Goal: Task Accomplishment & Management: Complete application form

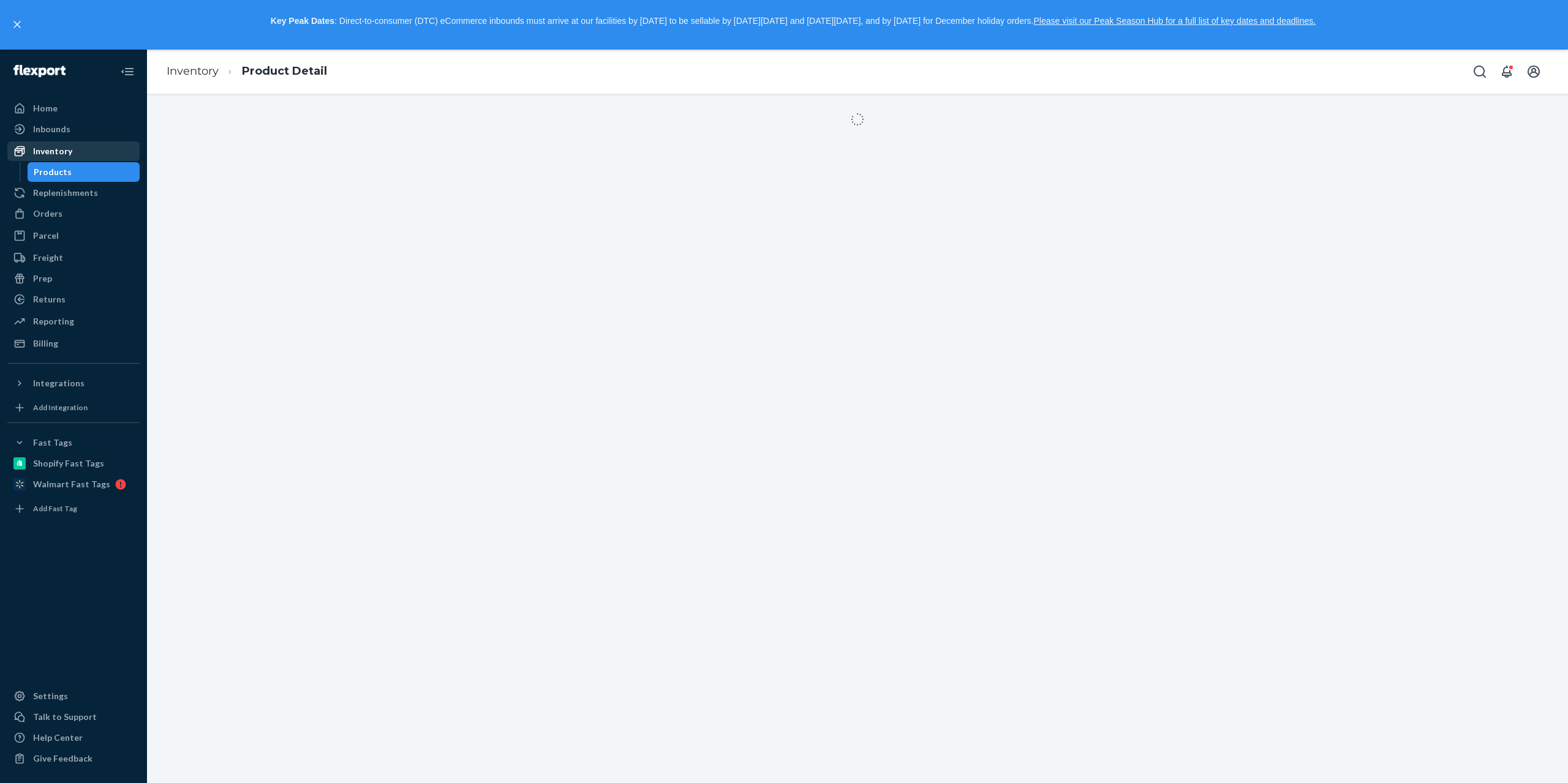
click at [83, 155] on div "Inventory" at bounding box center [73, 151] width 130 height 17
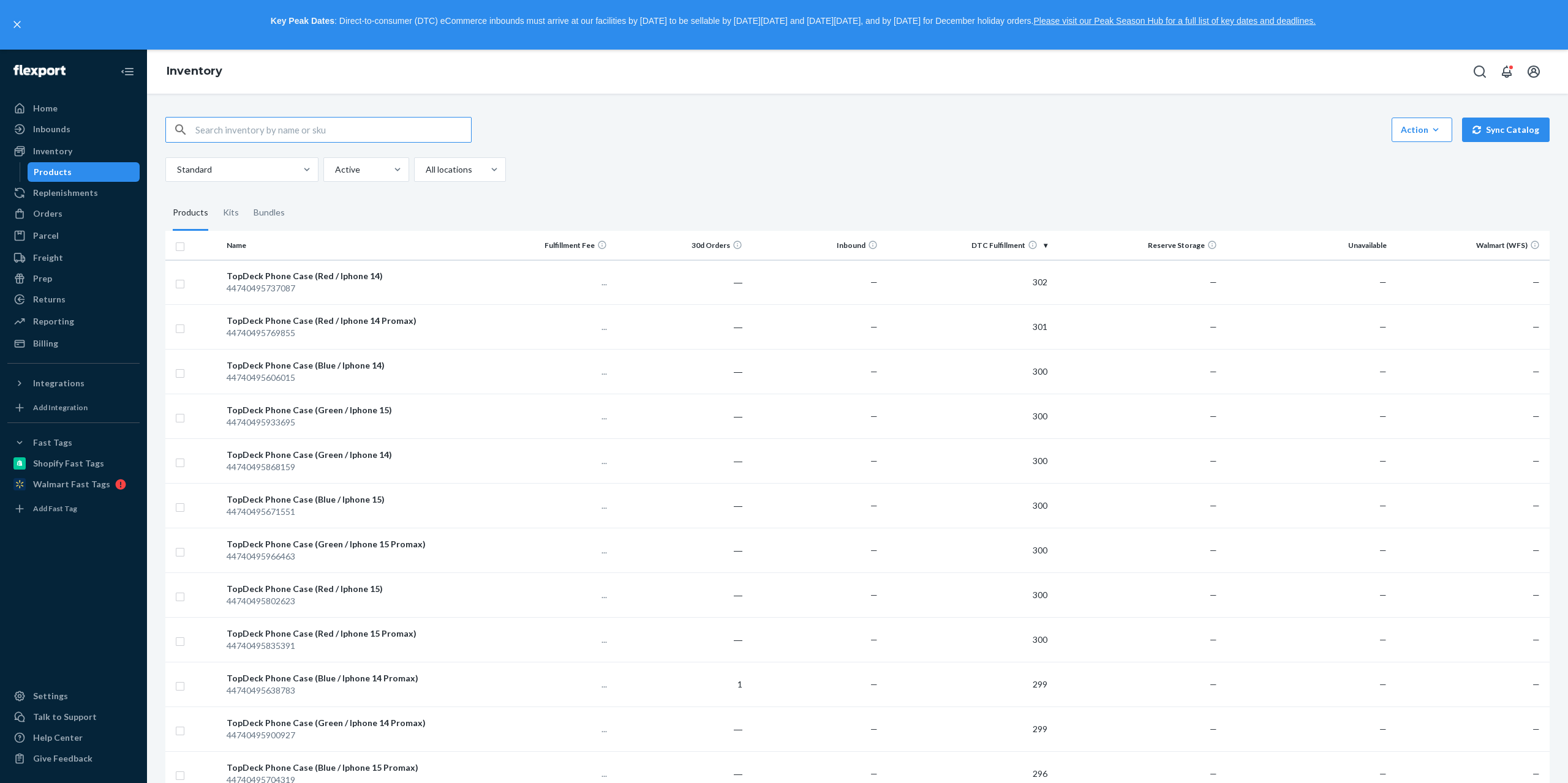
click at [312, 133] on input "text" at bounding box center [333, 129] width 275 height 24
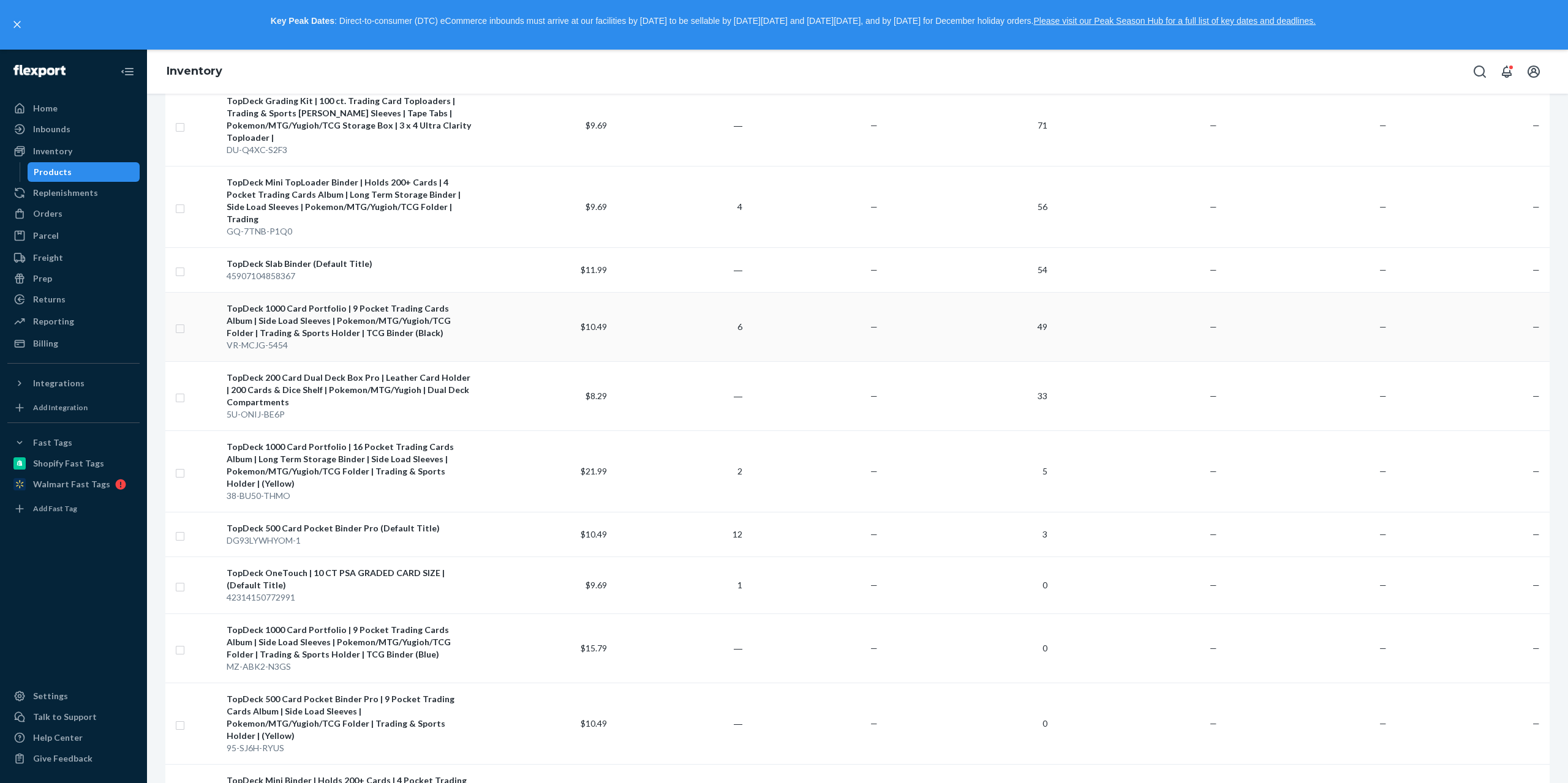
scroll to position [1041, 0]
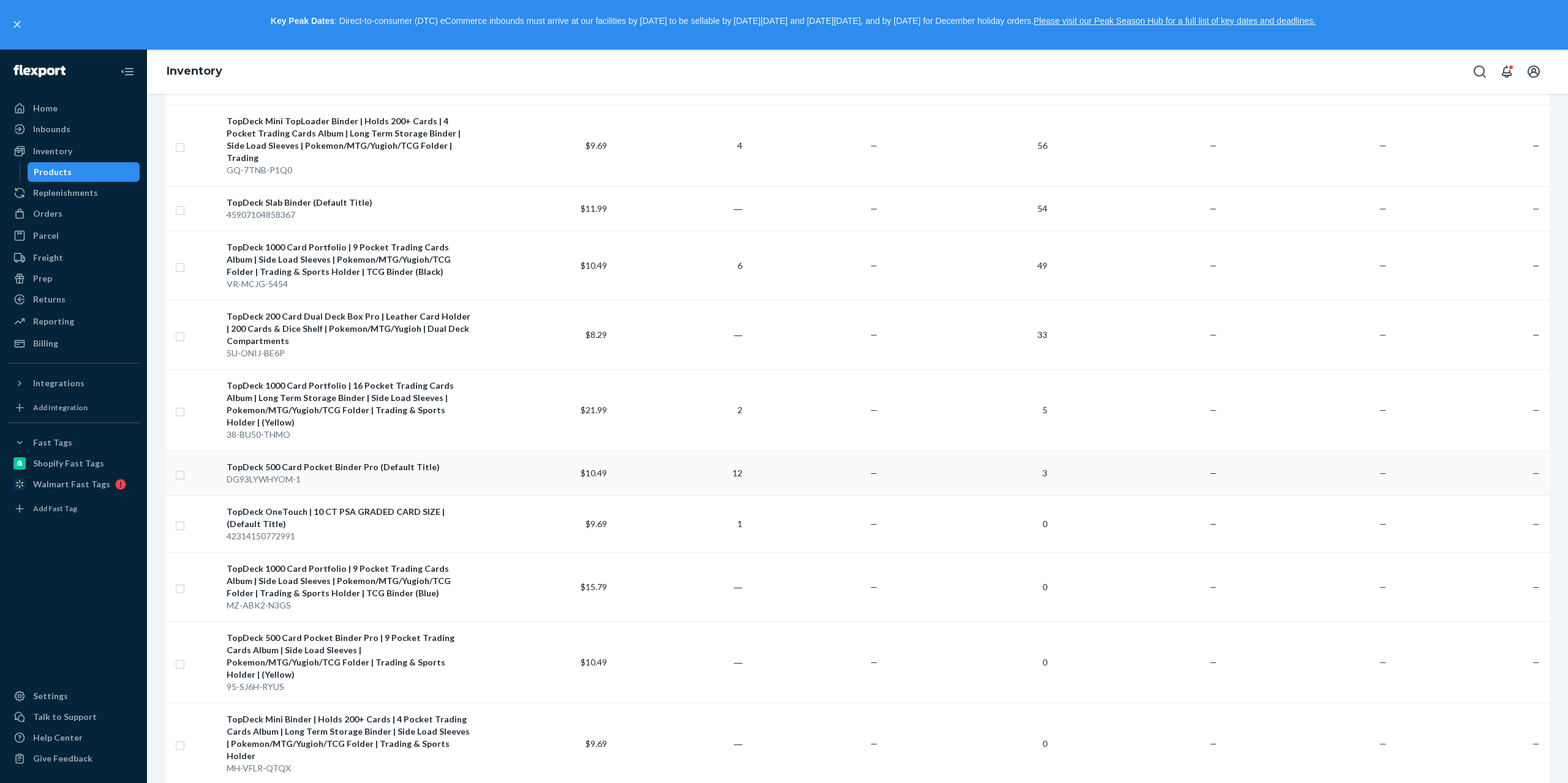
click at [440, 473] on div "DG93LYWHYOM-1" at bounding box center [348, 479] width 244 height 12
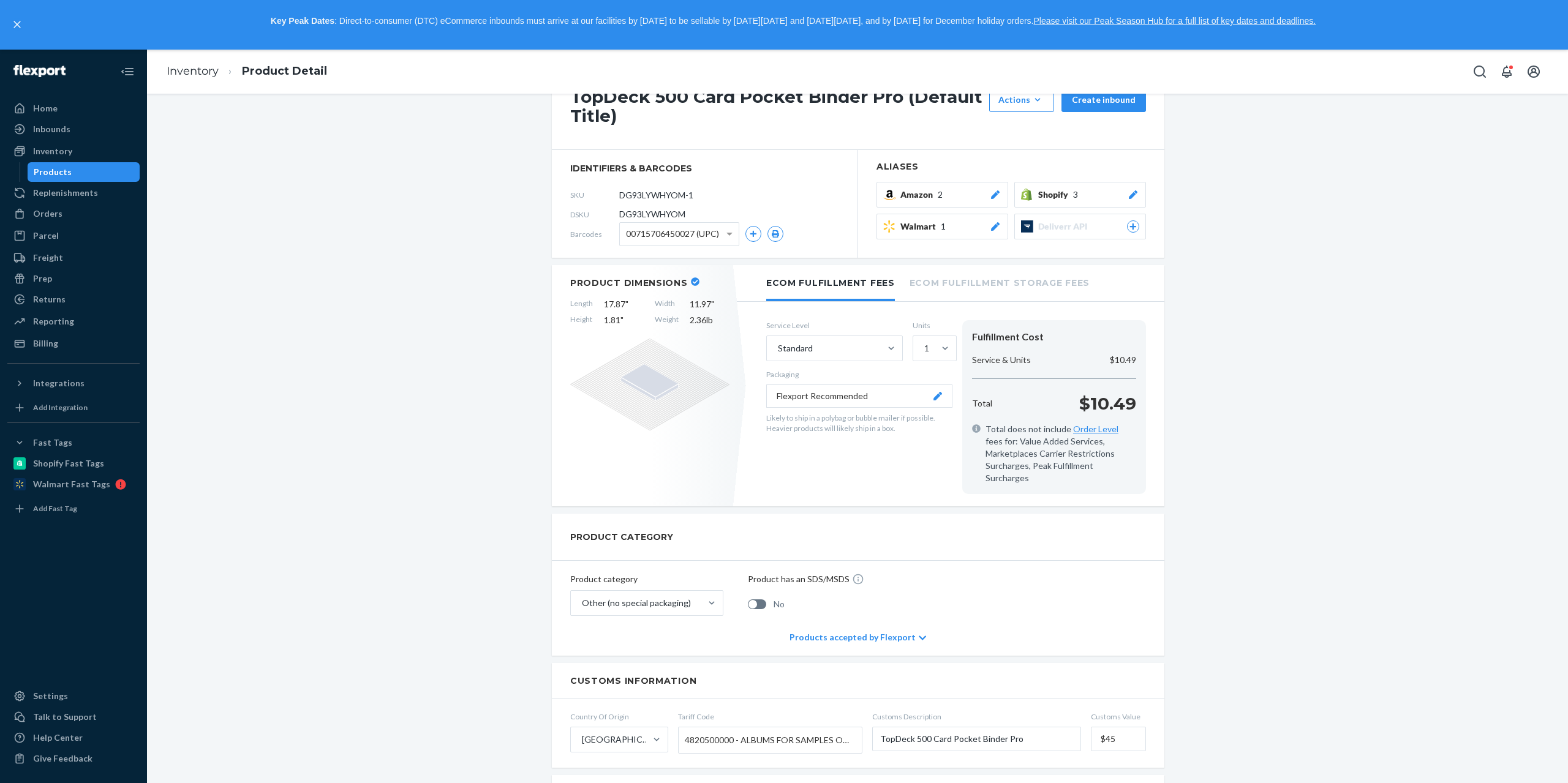
scroll to position [31, 0]
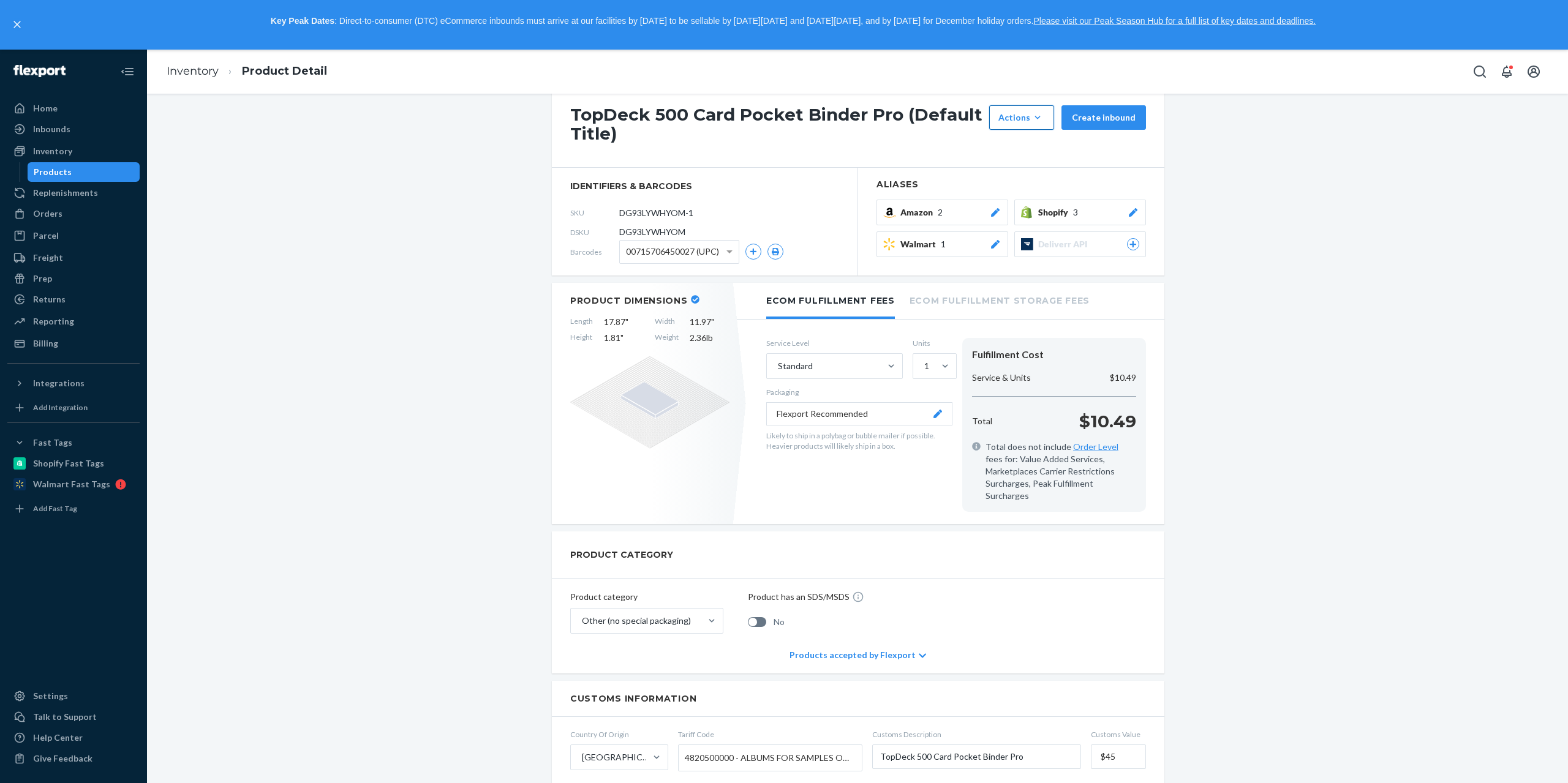
click at [1049, 115] on button "Actions Add components Hide Request removal" at bounding box center [1021, 117] width 65 height 24
click at [843, 150] on div "TopDeck 500 Card Pocket Binder Pro (Default Title) Actions Add components Hide …" at bounding box center [858, 125] width 613 height 88
click at [73, 215] on div "Orders" at bounding box center [73, 213] width 130 height 17
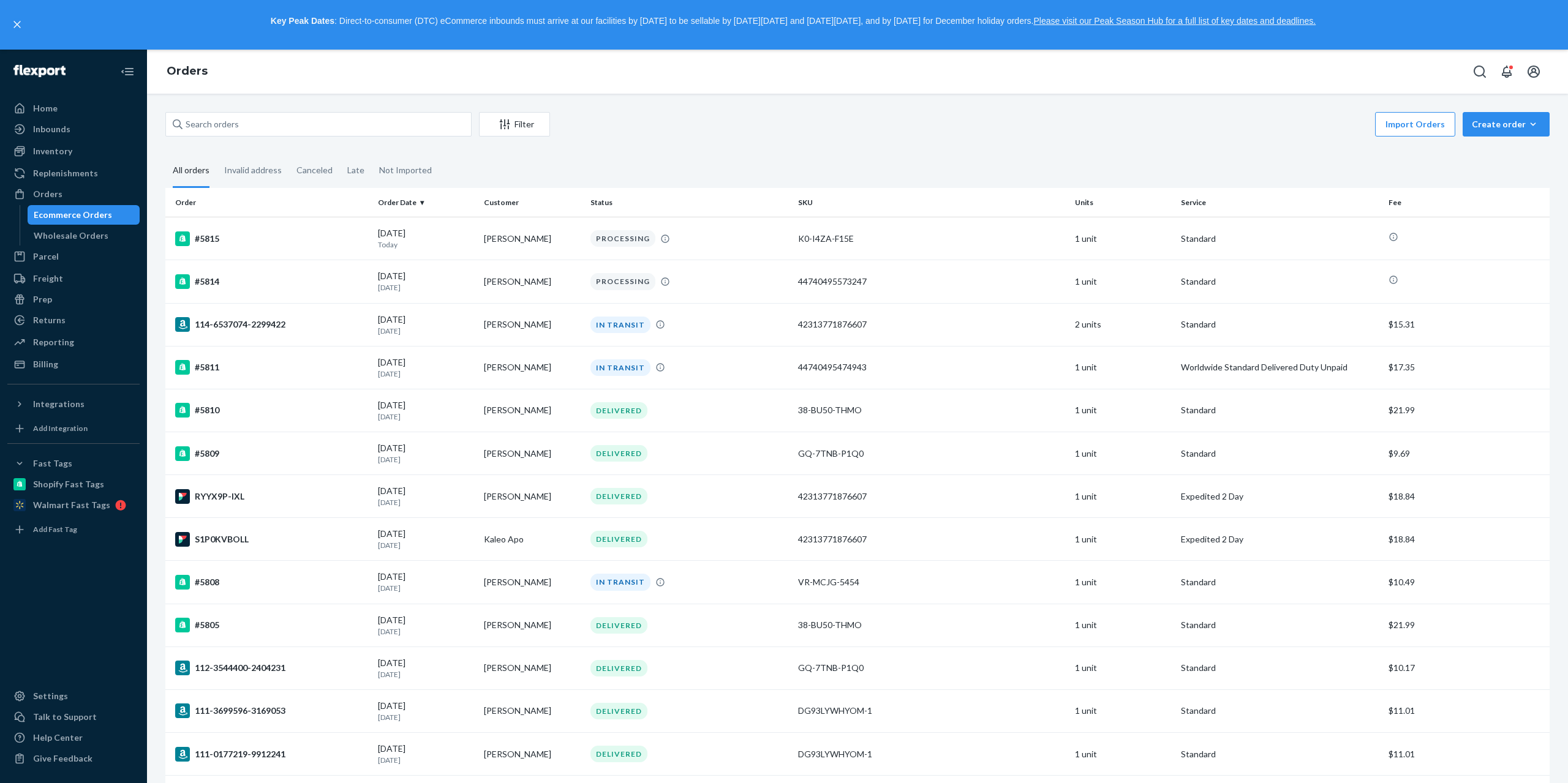
click at [1486, 136] on div "Import Orders Create order Ecommerce order Removal order" at bounding box center [1054, 126] width 992 height 28
click at [1482, 119] on div "Create order" at bounding box center [1506, 124] width 69 height 12
click at [1479, 153] on span "Ecommerce order" at bounding box center [1513, 154] width 76 height 9
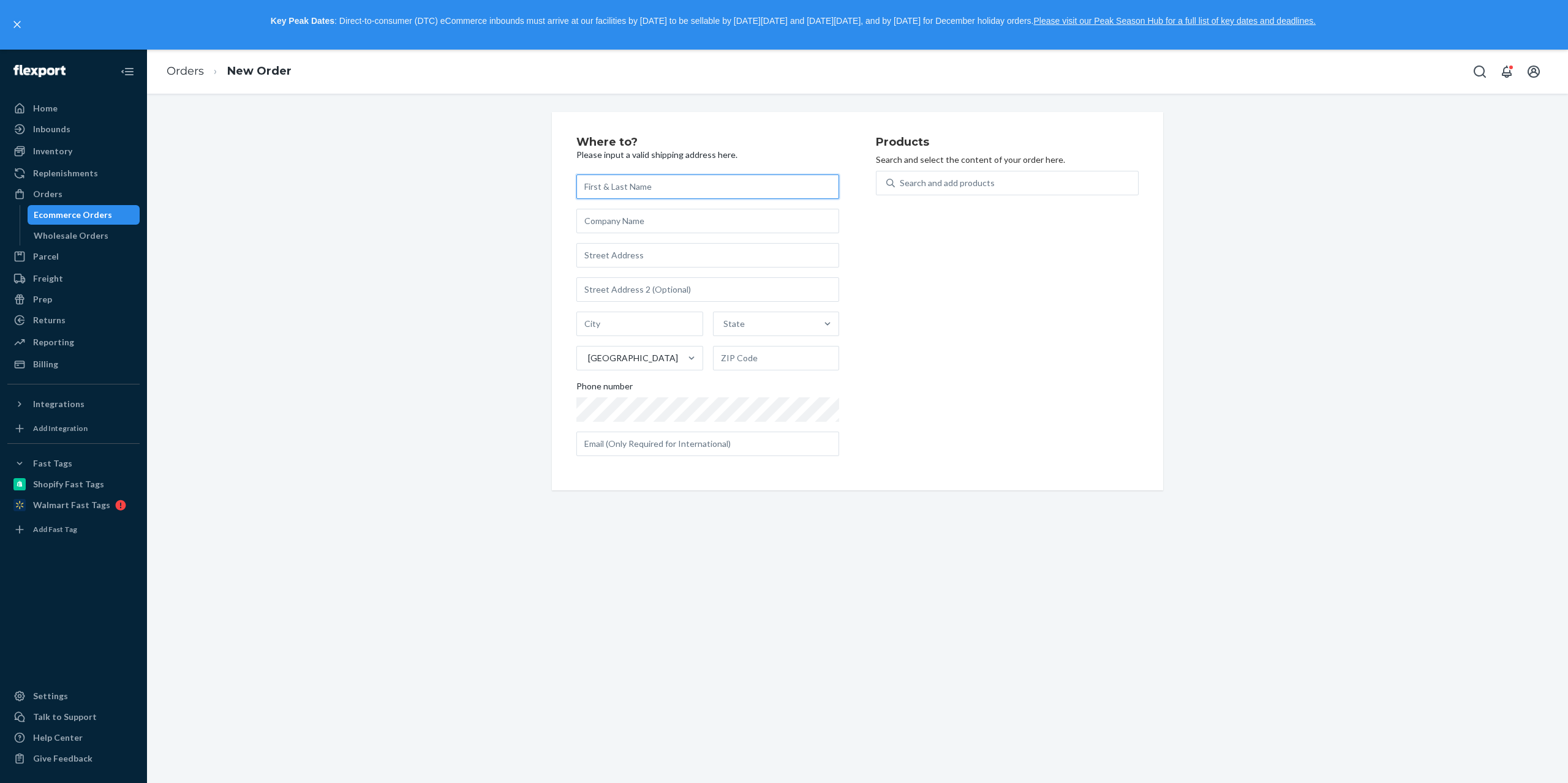
paste input "[PERSON_NAME]"
type input "[PERSON_NAME]"
click at [718, 237] on div "[PERSON_NAME] State [GEOGRAPHIC_DATA] Phone number" at bounding box center [707, 315] width 263 height 281
click at [711, 218] on input "text" at bounding box center [707, 220] width 263 height 24
paste input "[STREET_ADDRESS]"
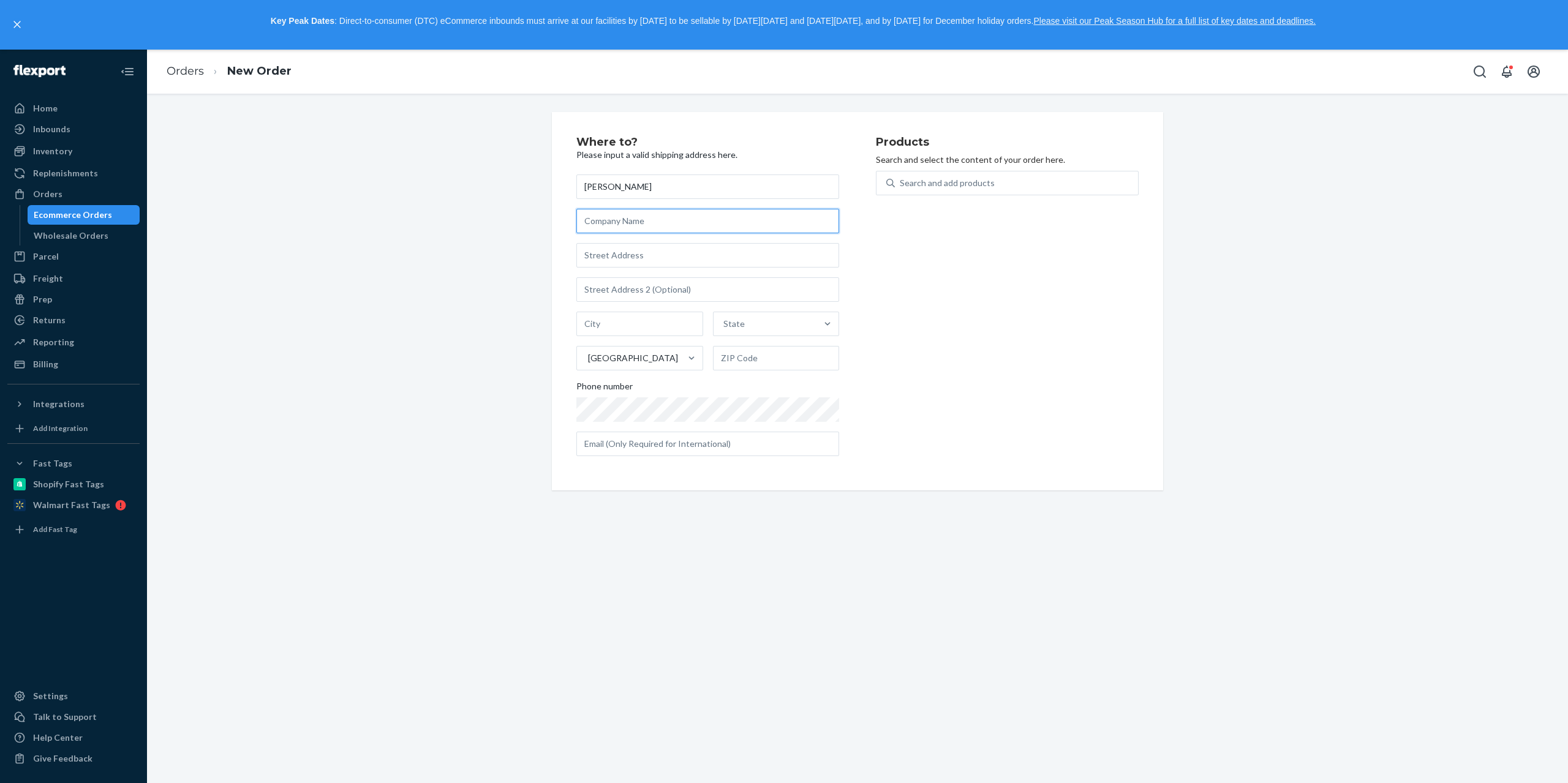
type input "[STREET_ADDRESS]"
click at [618, 256] on input "text" at bounding box center [707, 255] width 263 height 24
paste input "[STREET_ADDRESS]"
type input "[STREET_ADDRESS]"
click at [626, 285] on input "text" at bounding box center [707, 289] width 263 height 24
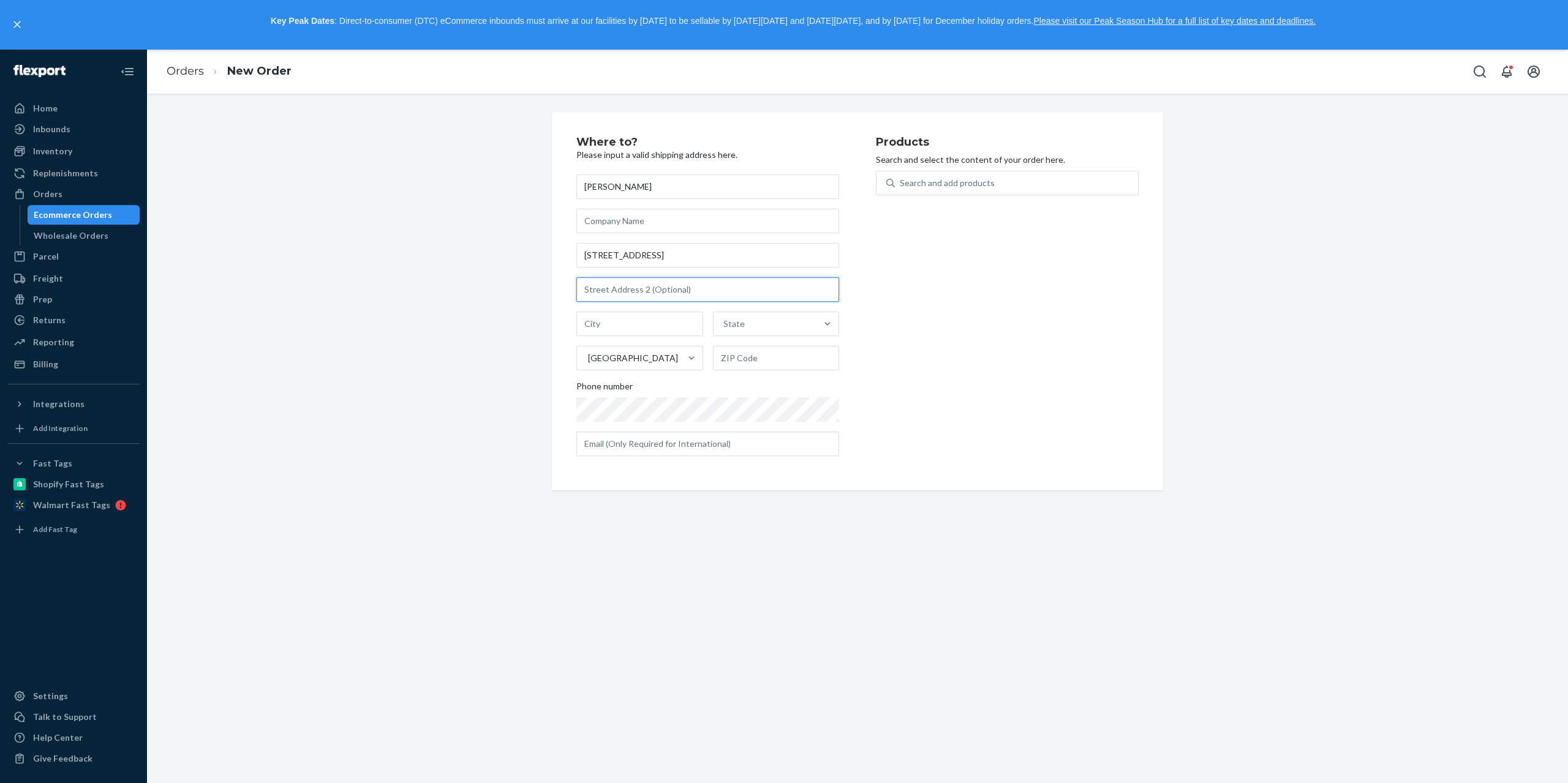
paste input "P.O. Box 539"
type input "P.O. Box 539"
click at [659, 319] on input "text" at bounding box center [639, 323] width 127 height 24
paste input "Stewiacke"
type input "Stewiacke"
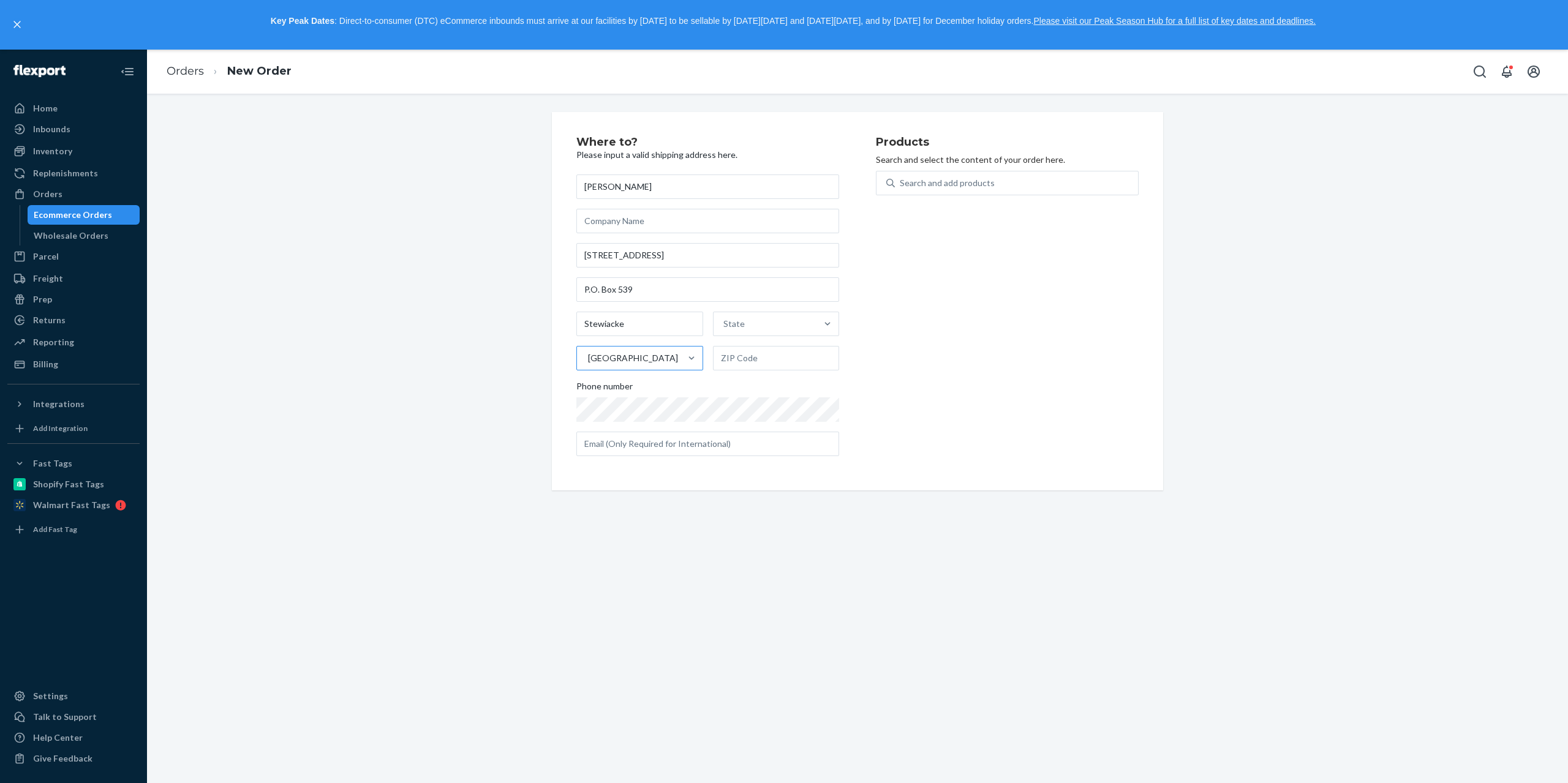
click at [643, 362] on div "[GEOGRAPHIC_DATA]" at bounding box center [628, 357] width 103 height 24
click at [588, 362] on input "[GEOGRAPHIC_DATA]" at bounding box center [588, 358] width 1 height 12
type input "ca"
click at [619, 490] on div "[GEOGRAPHIC_DATA]" at bounding box center [640, 485] width 124 height 24
click at [596, 364] on input "ca" at bounding box center [591, 358] width 10 height 12
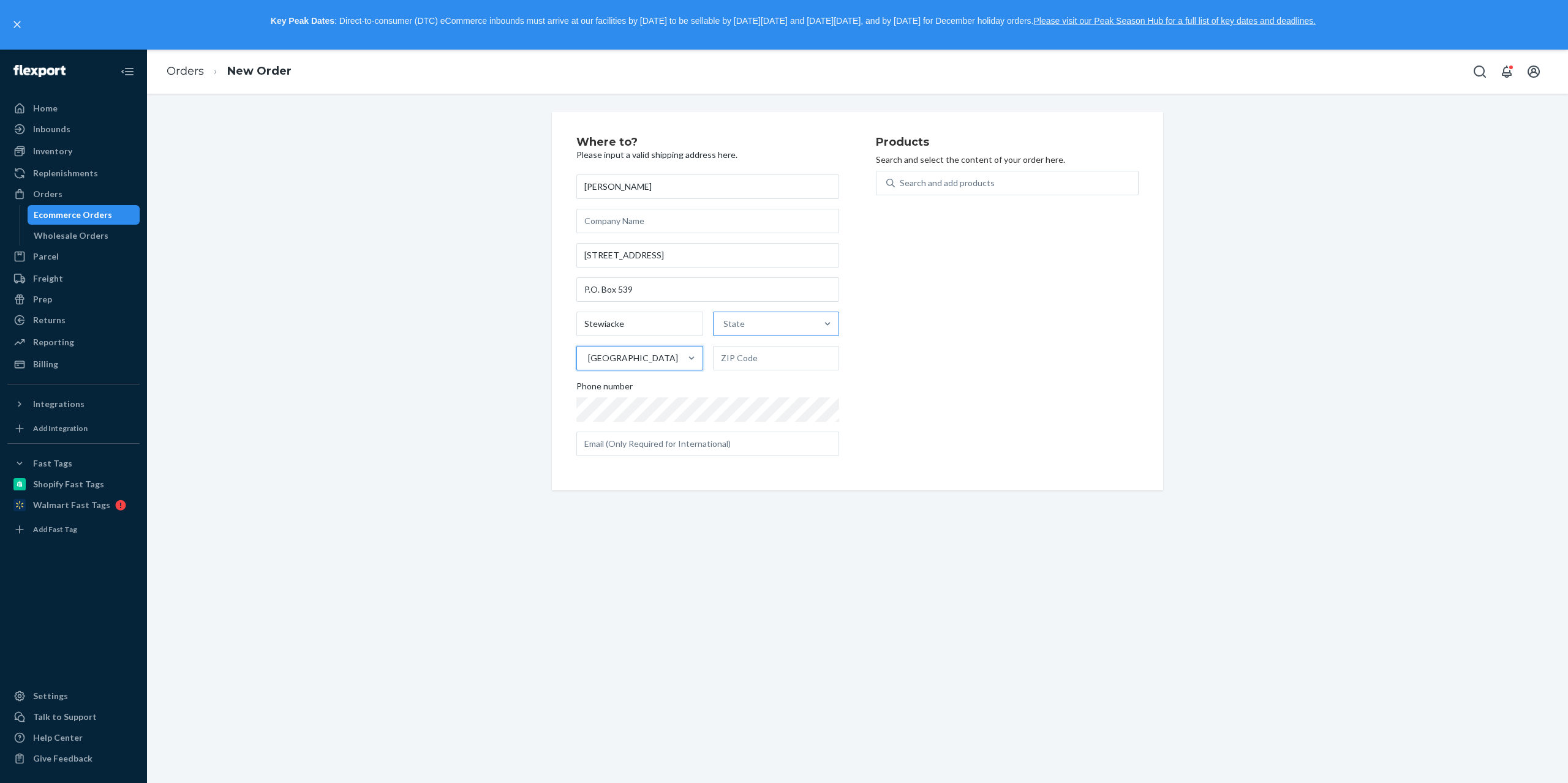
click at [763, 330] on div "State" at bounding box center [765, 323] width 103 height 24
click at [725, 330] on input "State" at bounding box center [724, 324] width 1 height 12
click at [781, 390] on div "[GEOGRAPHIC_DATA]" at bounding box center [776, 377] width 122 height 24
click at [725, 330] on input "option [GEOGRAPHIC_DATA] focused, 7 of 13. 13 results available. Use Up and Dow…" at bounding box center [724, 324] width 1 height 12
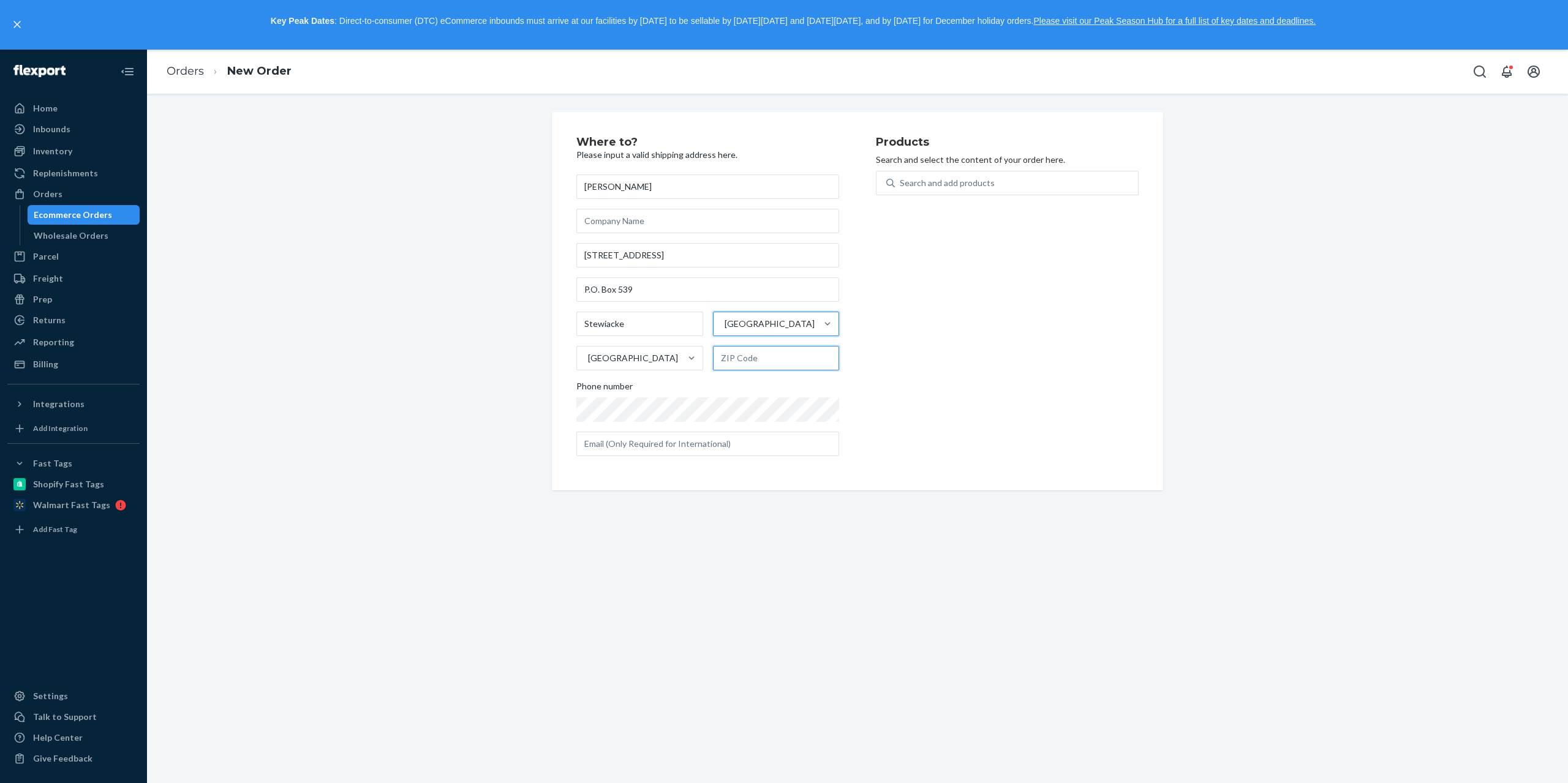
click at [742, 363] on input "text" at bounding box center [776, 357] width 127 height 24
paste input "B0N 2J0"
type input "B0N 2J0"
click at [961, 180] on div "Search and add products" at bounding box center [947, 183] width 95 height 12
click at [901, 180] on input "0 results available. Use Up and Down to choose options, press Enter to select t…" at bounding box center [901, 183] width 1 height 12
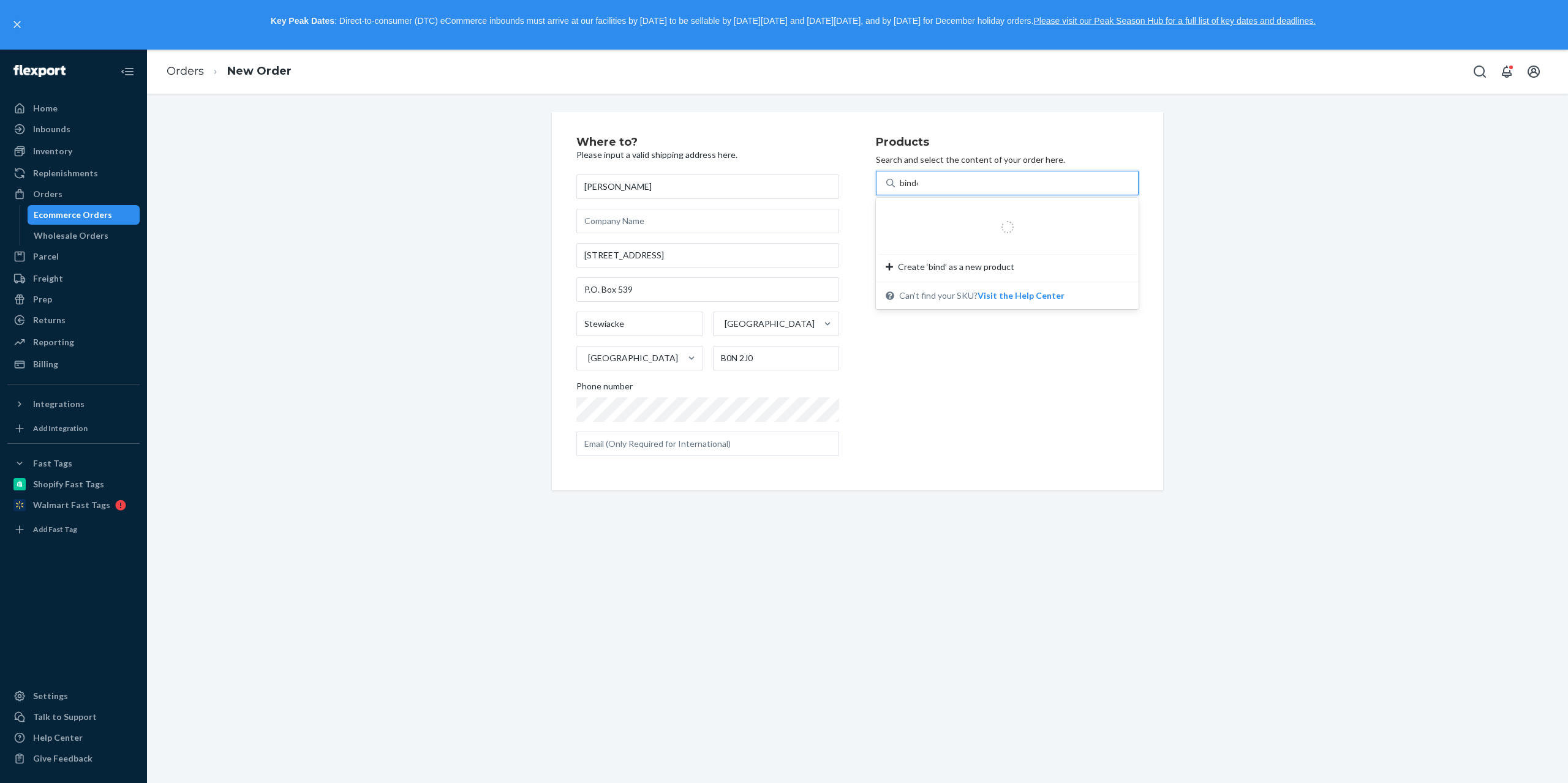
type input "binder"
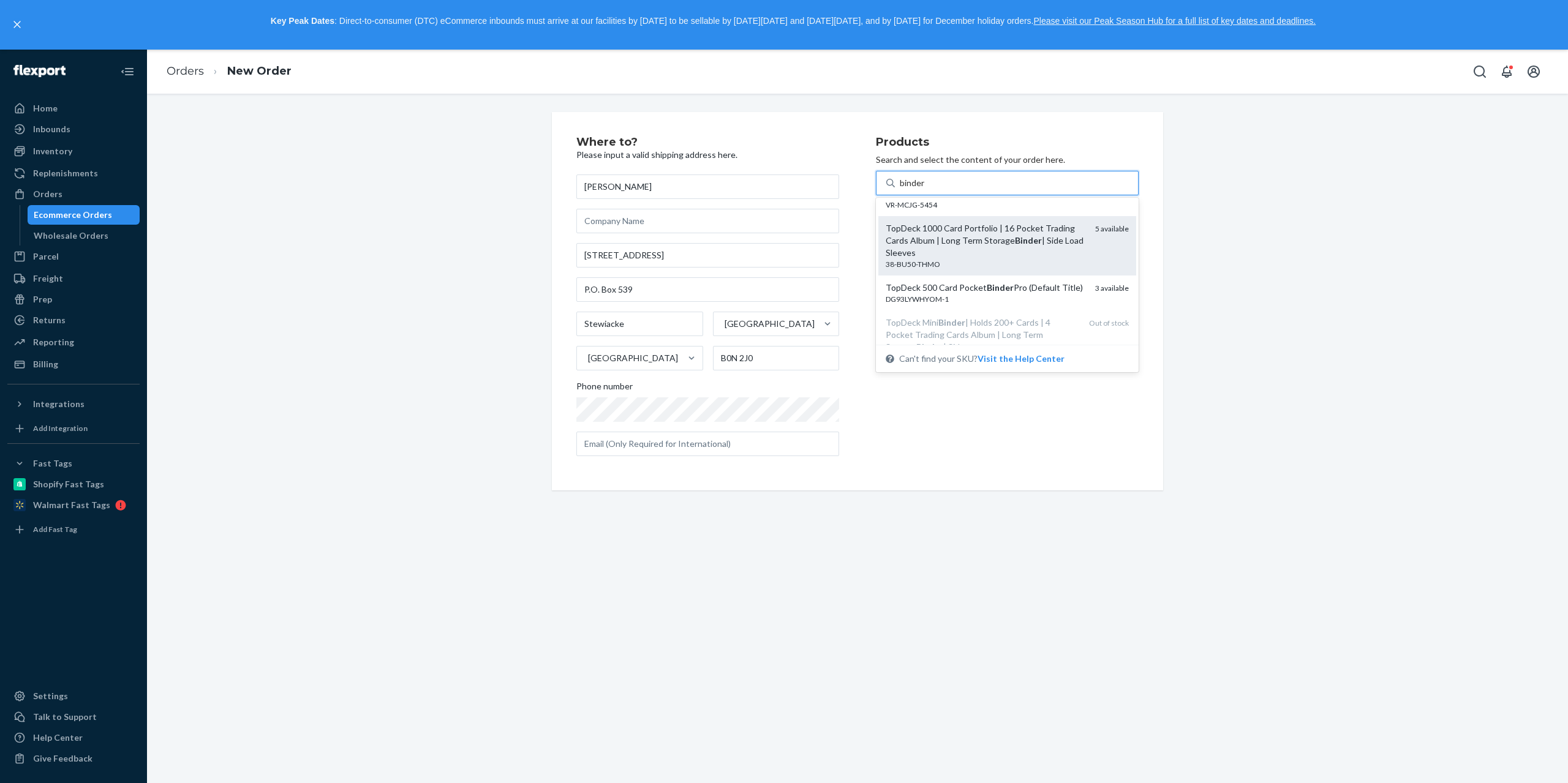
scroll to position [184, 0]
click at [1054, 283] on div "TopDeck 500 Card Pocket Binder Pro (Default Title)" at bounding box center [985, 276] width 199 height 12
click at [925, 189] on input "binder" at bounding box center [912, 183] width 26 height 12
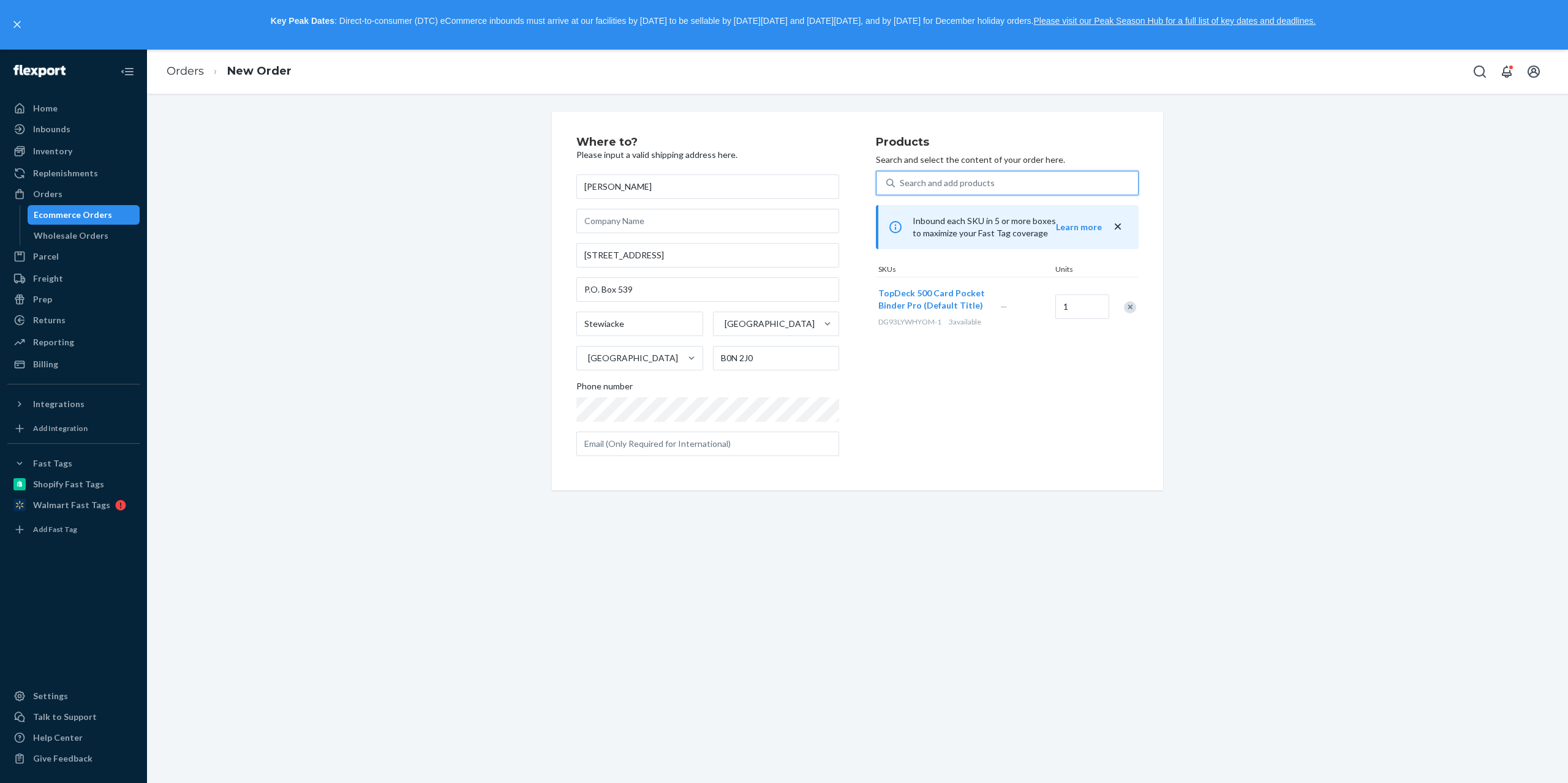
click at [964, 396] on div "Products Search and select the content of your order here. 0 results available.…" at bounding box center [1007, 301] width 263 height 330
click at [699, 453] on input "text" at bounding box center [707, 443] width 263 height 24
paste input "[EMAIL_ADDRESS][DOMAIN_NAME]"
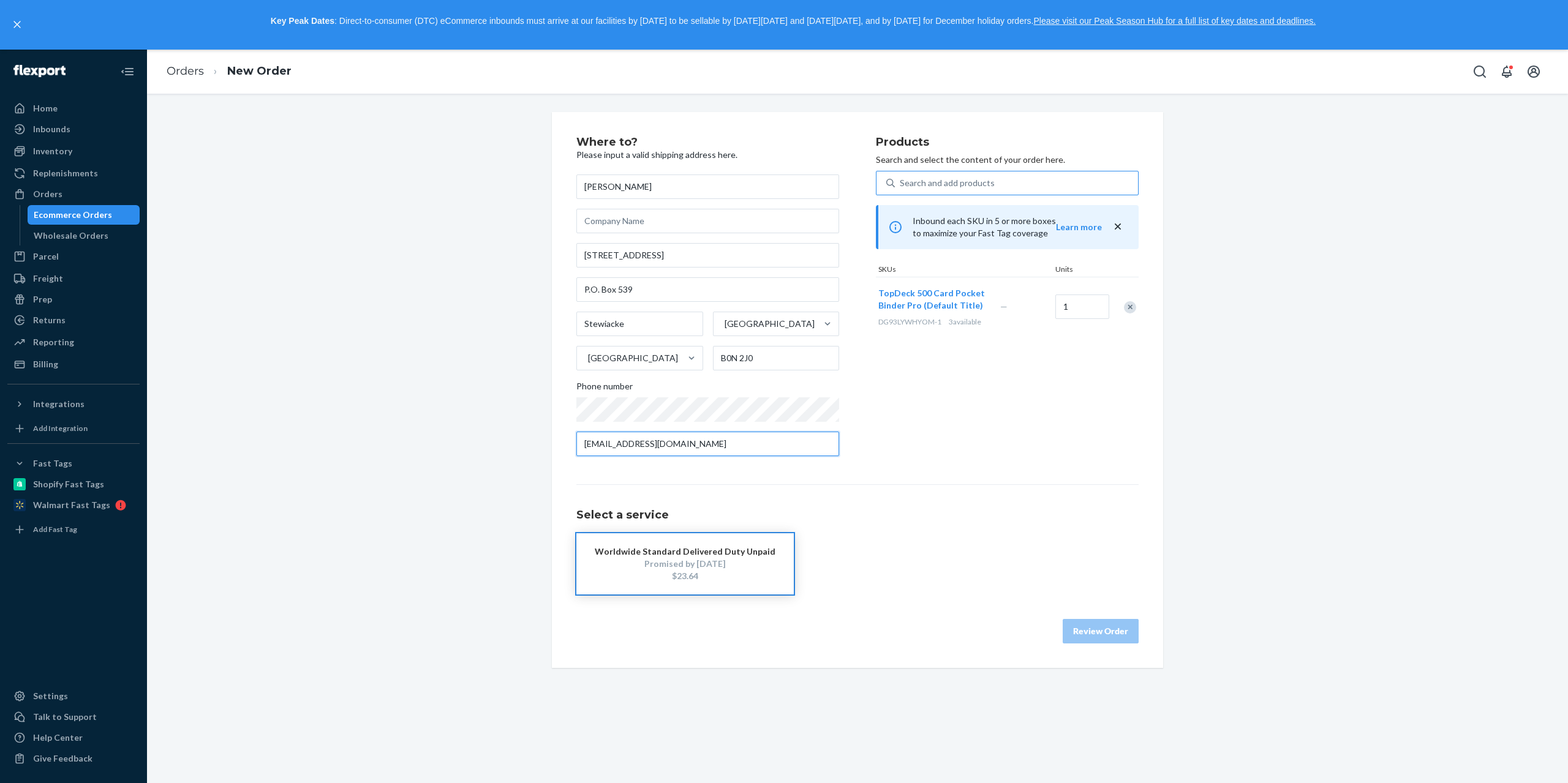
type input "[EMAIL_ADDRESS][DOMAIN_NAME]"
click at [695, 553] on div "Worldwide Standard Delivered Duty Unpaid" at bounding box center [685, 552] width 181 height 12
click at [1083, 636] on button "Review Order" at bounding box center [1101, 631] width 76 height 24
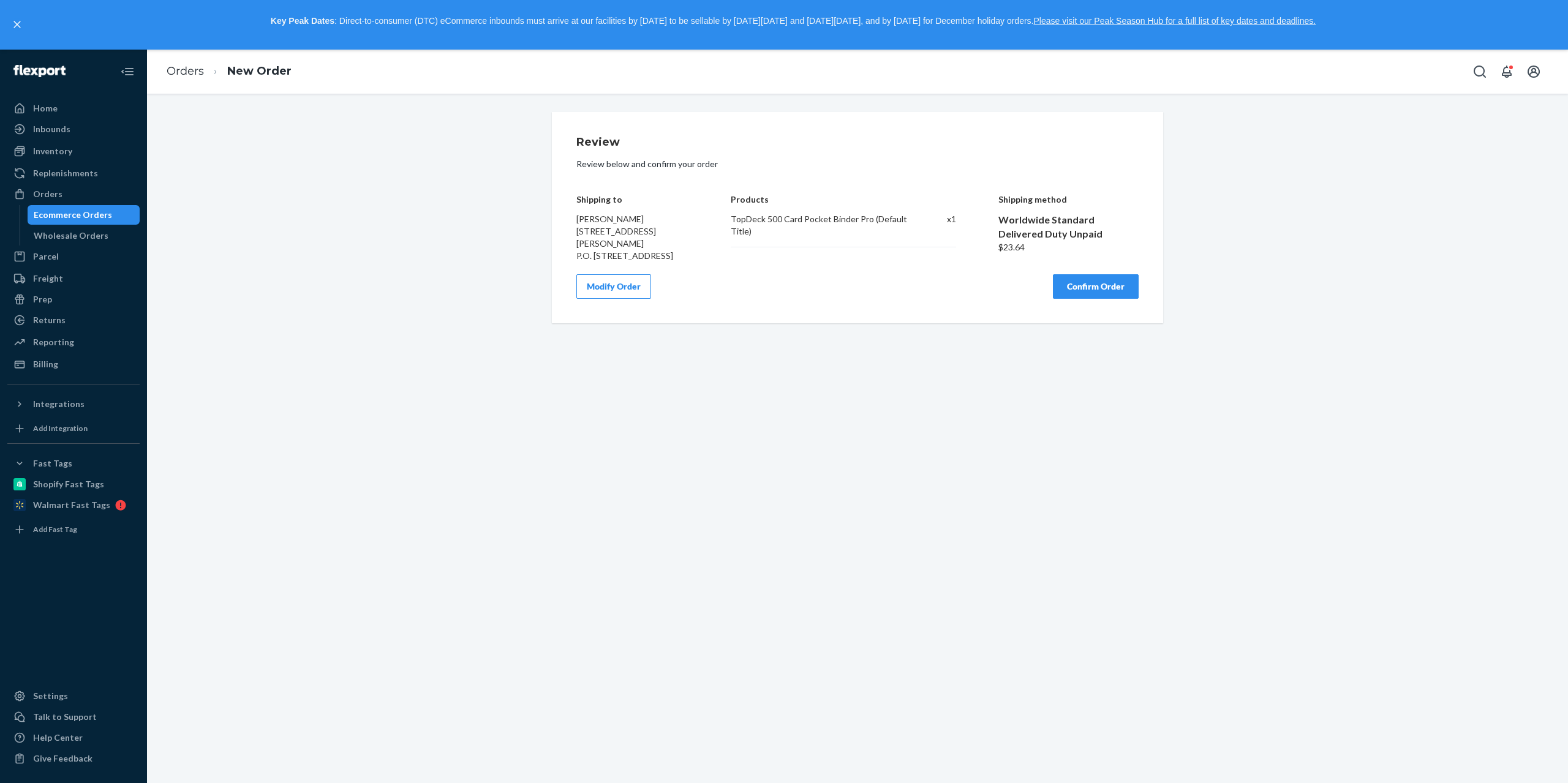
click at [1095, 279] on button "Confirm Order" at bounding box center [1095, 286] width 86 height 24
